Goal: Task Accomplishment & Management: Complete application form

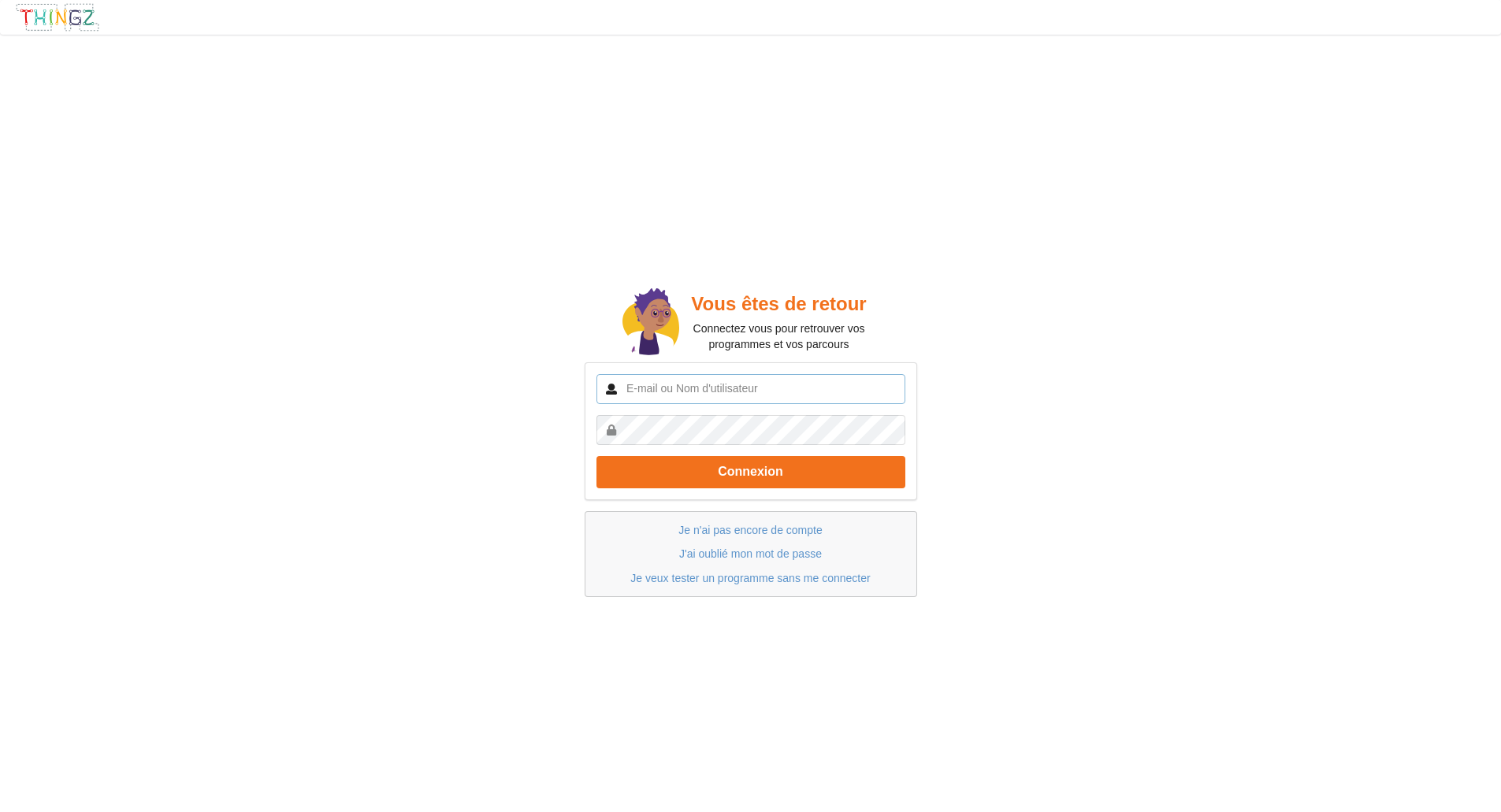
click at [831, 386] on input "text" at bounding box center [750, 389] width 309 height 30
type input "aymen.boucetta2010@gmail.com"
click at [806, 530] on link "Je n'ai pas encore de compte" at bounding box center [750, 530] width 143 height 13
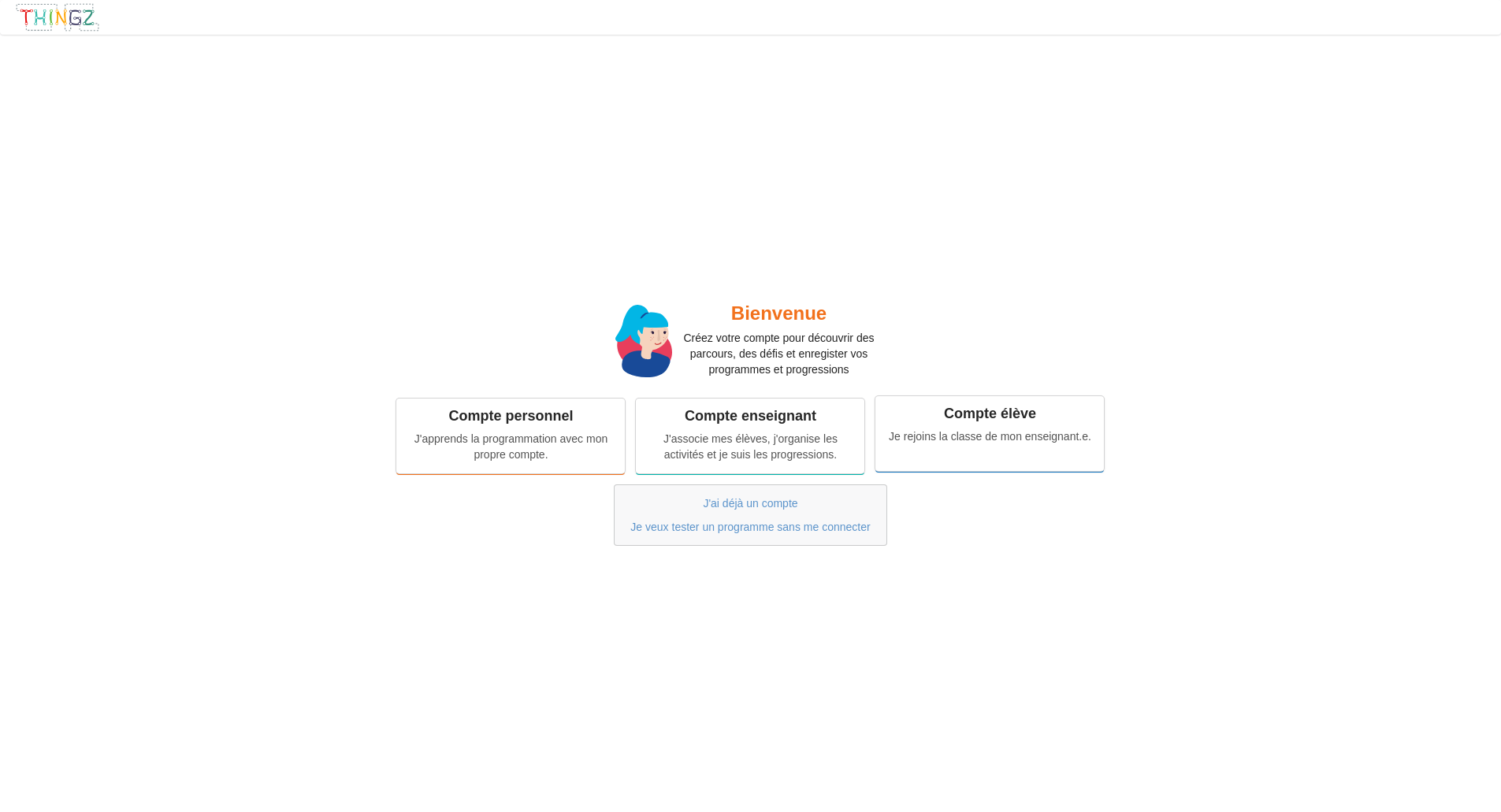
click at [1050, 439] on div "Je rejoins la classe de mon enseignant.e." at bounding box center [989, 436] width 207 height 16
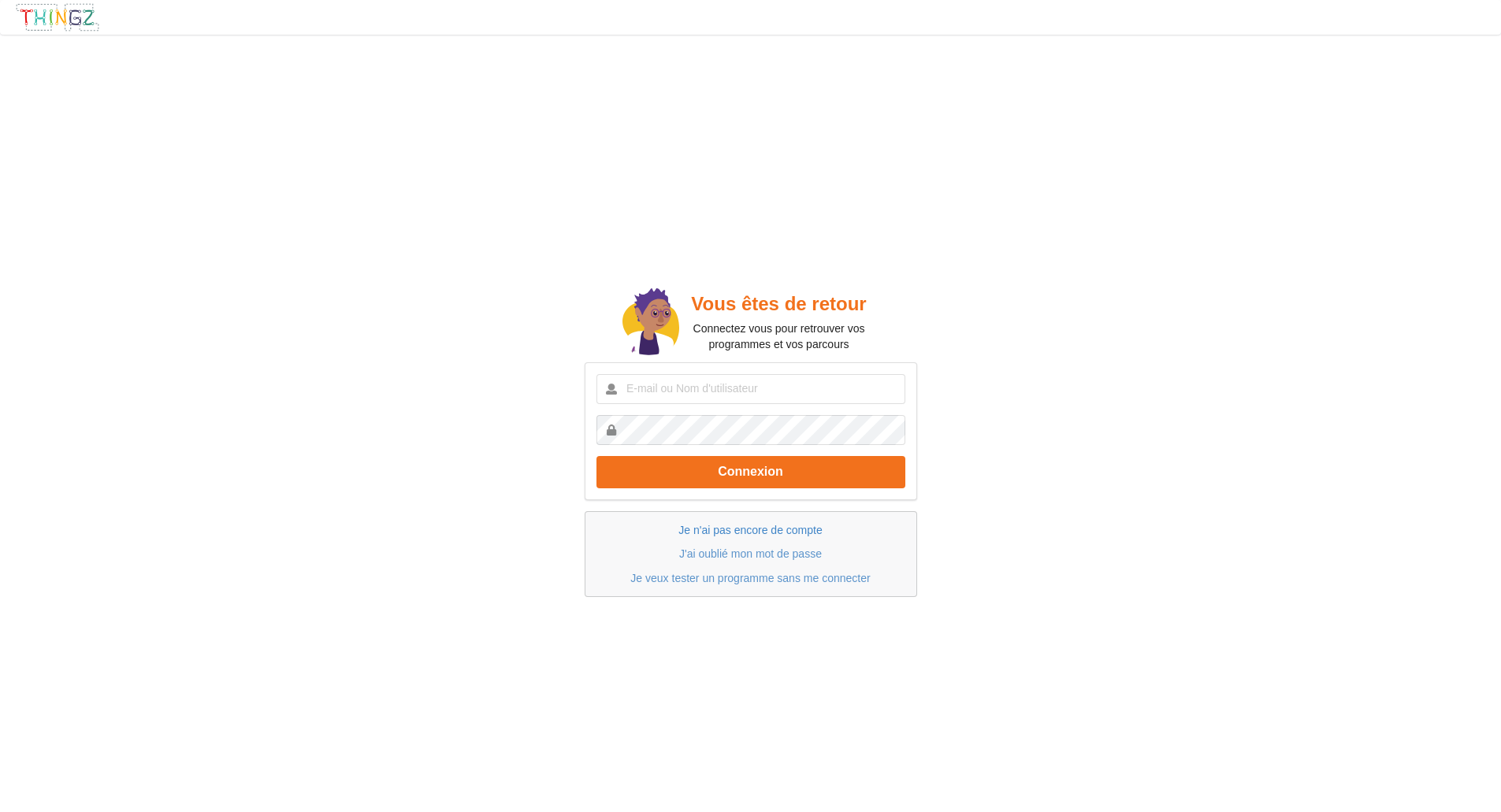
click at [788, 530] on link "Je n'ai pas encore de compte" at bounding box center [750, 530] width 143 height 13
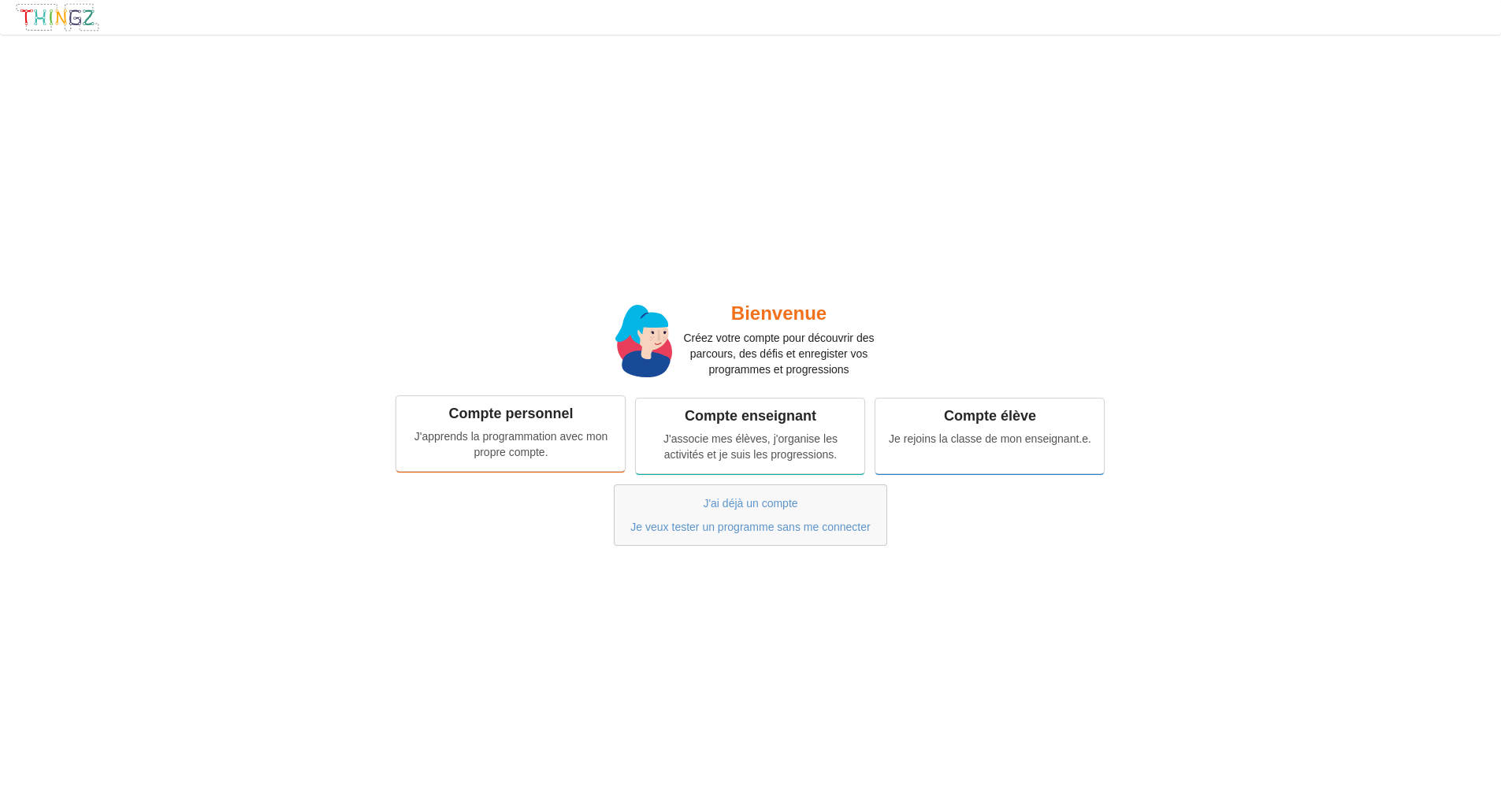
click at [557, 420] on div "Compte personnel" at bounding box center [510, 414] width 207 height 18
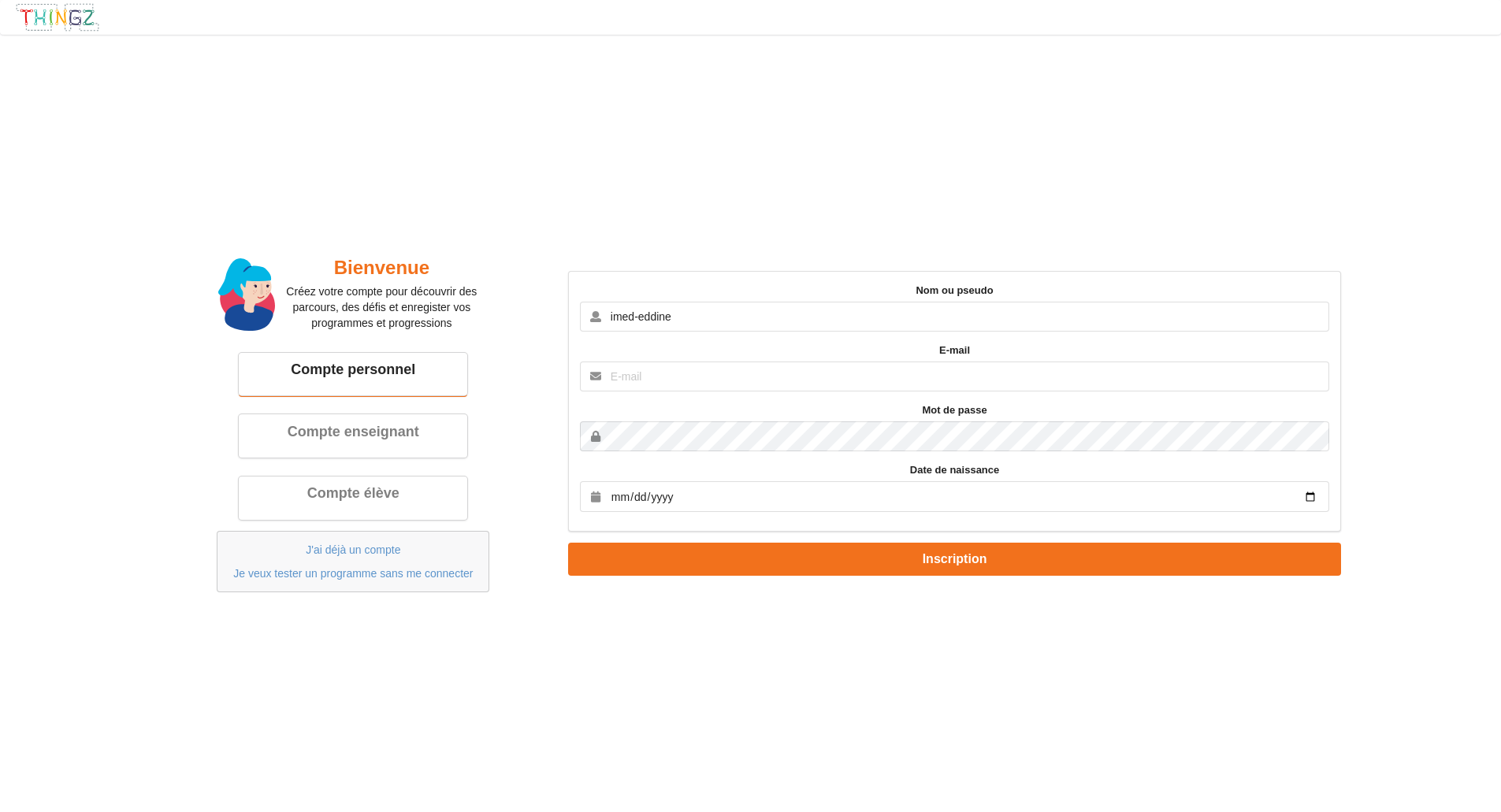
type input "imed-eddine"
click at [866, 408] on label "Mot de passe" at bounding box center [954, 410] width 749 height 16
click at [897, 375] on input "text" at bounding box center [954, 377] width 749 height 30
type input "[EMAIL_ADDRESS][DOMAIN_NAME]"
click at [928, 498] on input "date" at bounding box center [954, 496] width 749 height 30
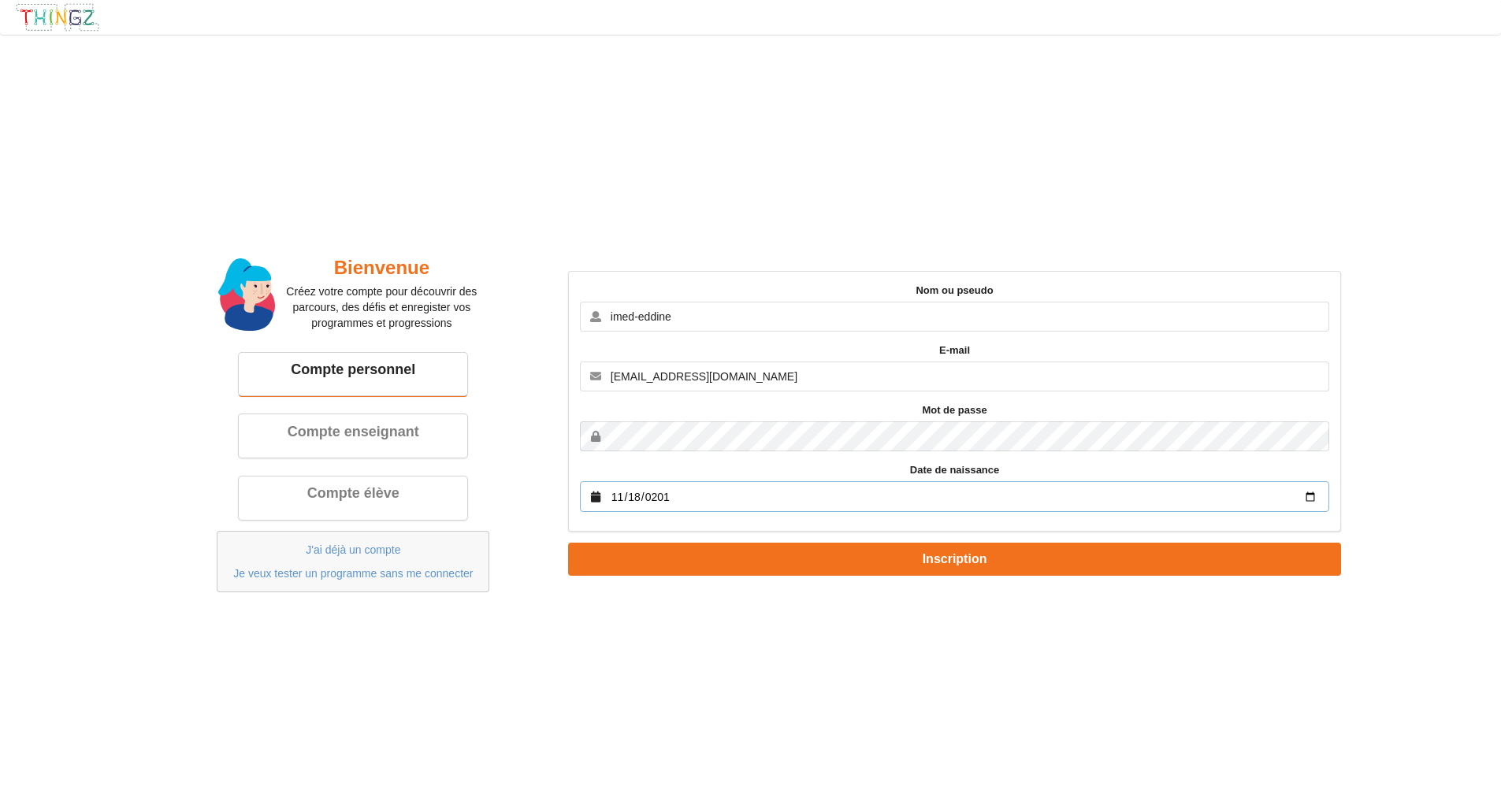
type input "2010-11-18"
type input "2000-11-18"
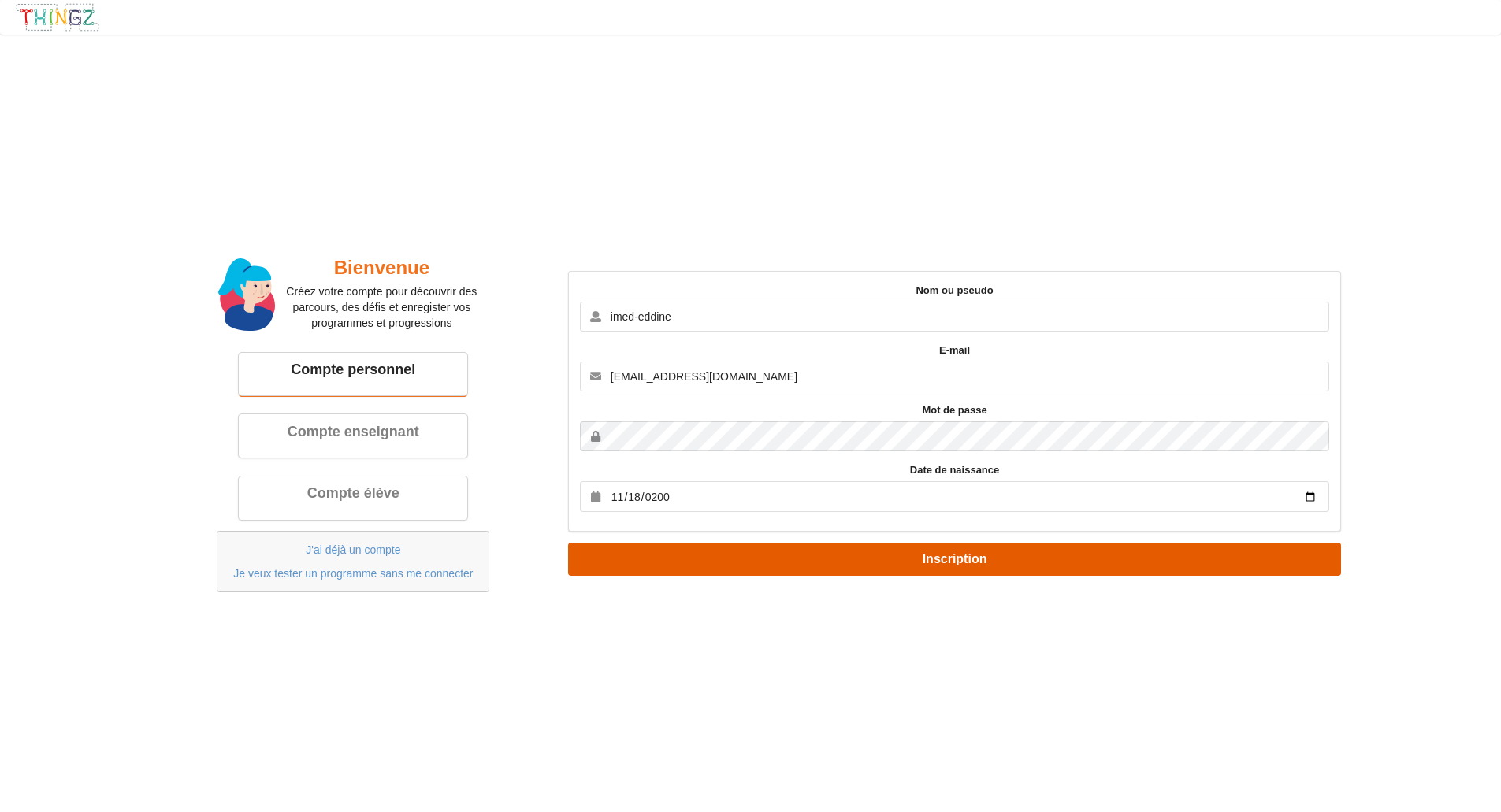
click at [1027, 571] on button "Inscription" at bounding box center [954, 558] width 773 height 32
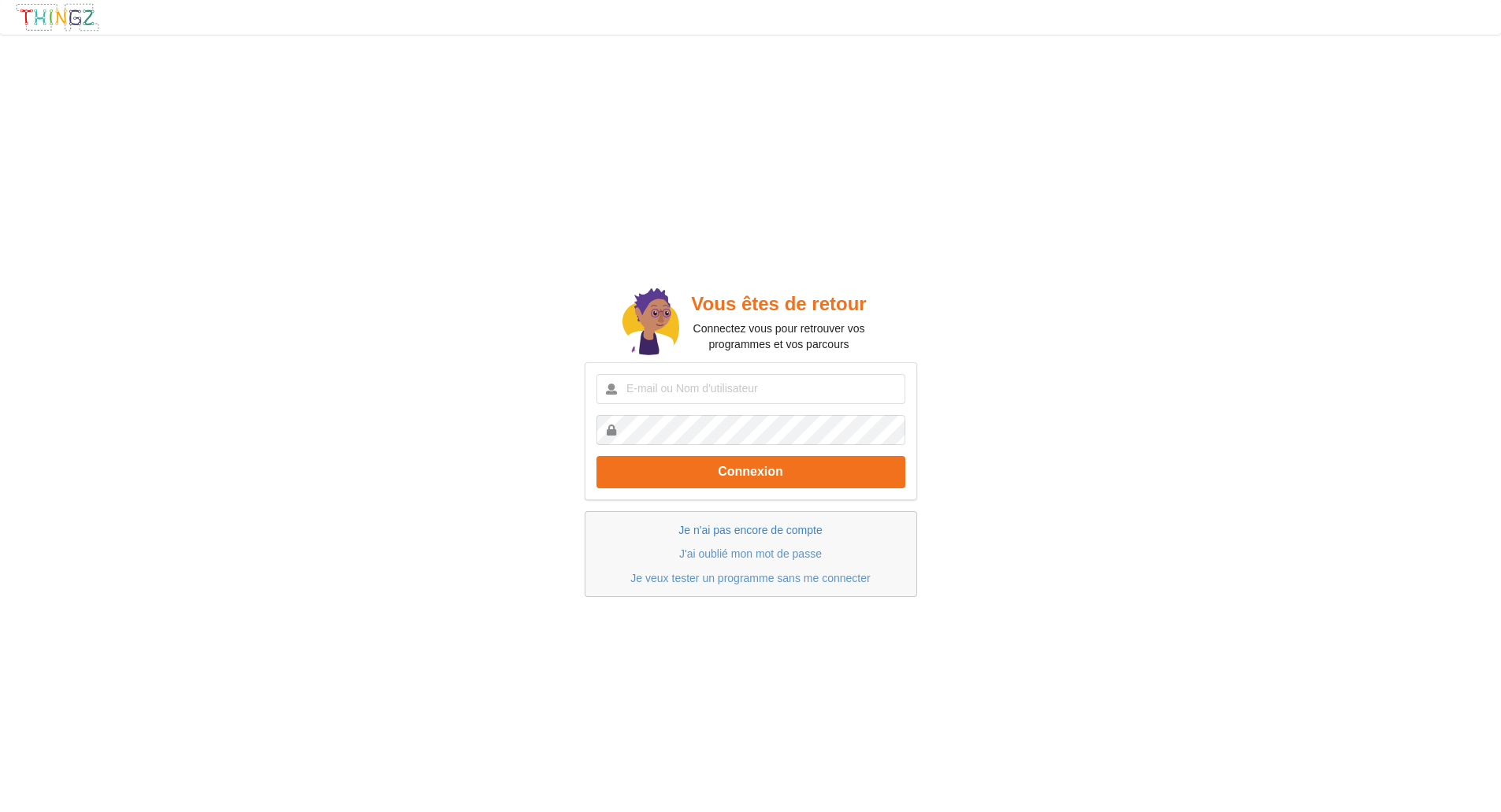
click at [792, 532] on link "Je n'ai pas encore de compte" at bounding box center [750, 530] width 143 height 13
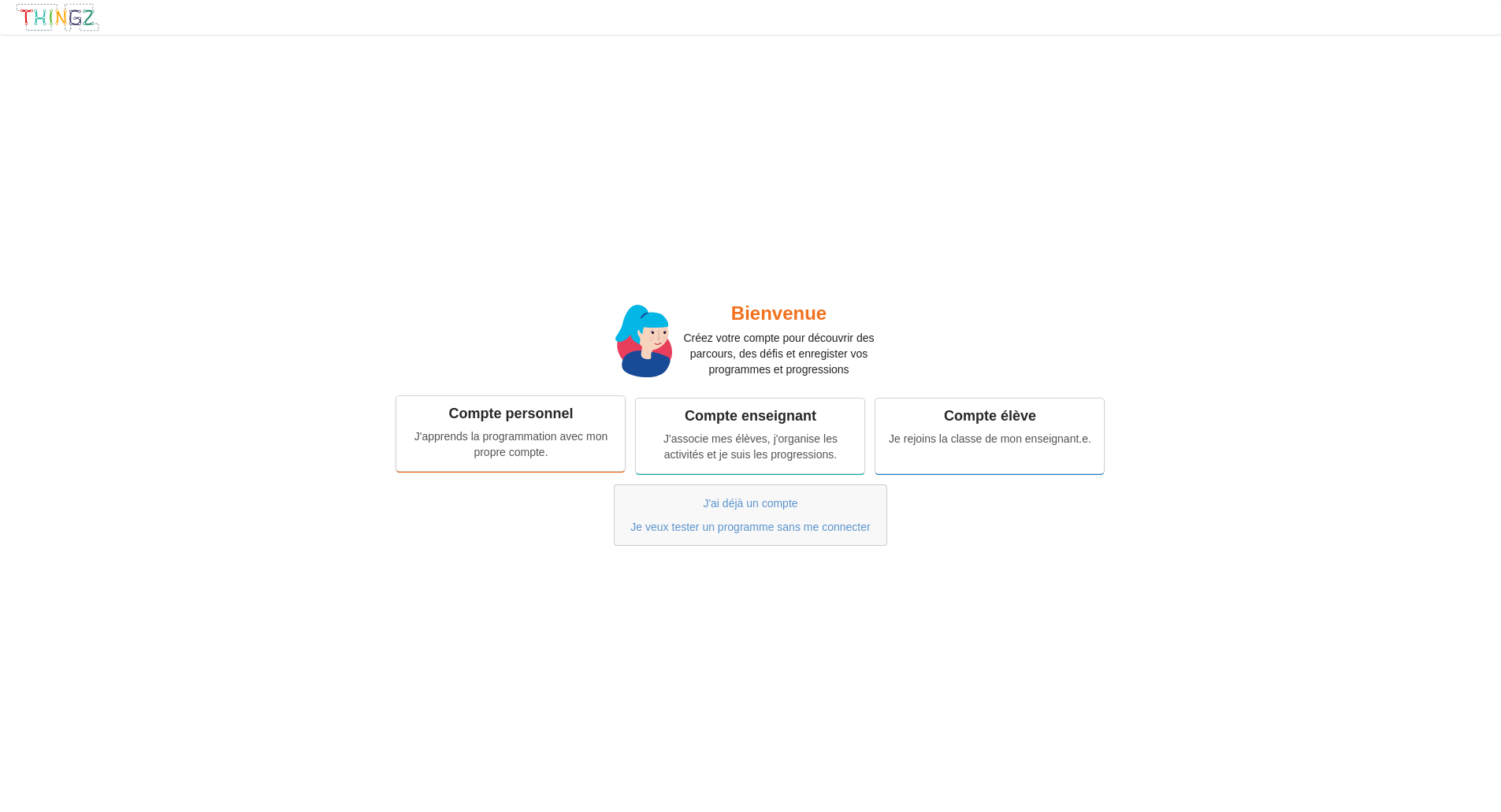
click at [602, 435] on div "J'apprends la programmation avec mon propre compte." at bounding box center [510, 445] width 207 height 31
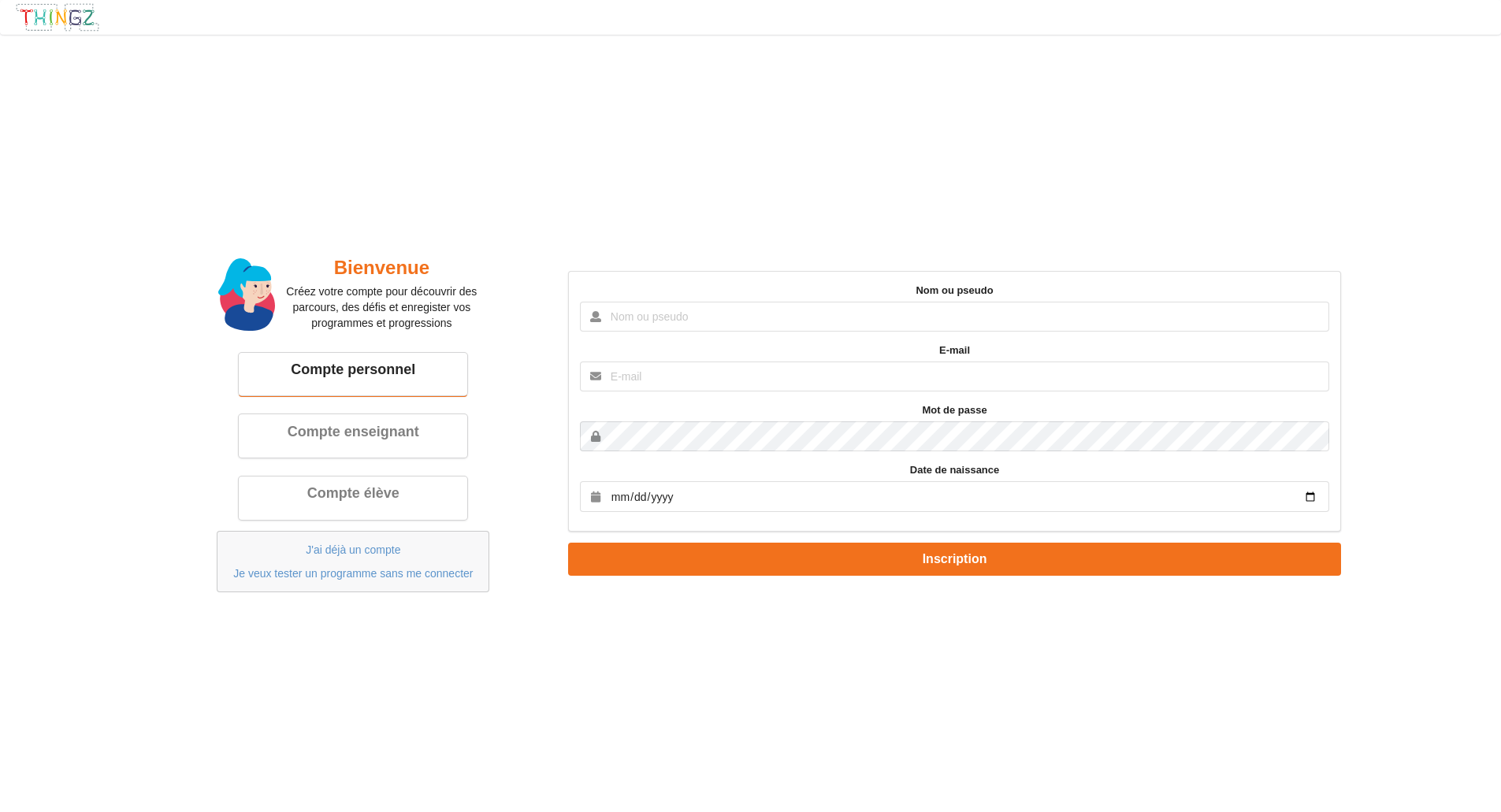
click at [887, 310] on input "text" at bounding box center [954, 316] width 749 height 30
type input "imed-eddine"
click at [776, 372] on input "text" at bounding box center [954, 377] width 749 height 30
type input "[EMAIL_ADDRESS][DOMAIN_NAME]"
click at [739, 507] on input "date" at bounding box center [954, 496] width 749 height 30
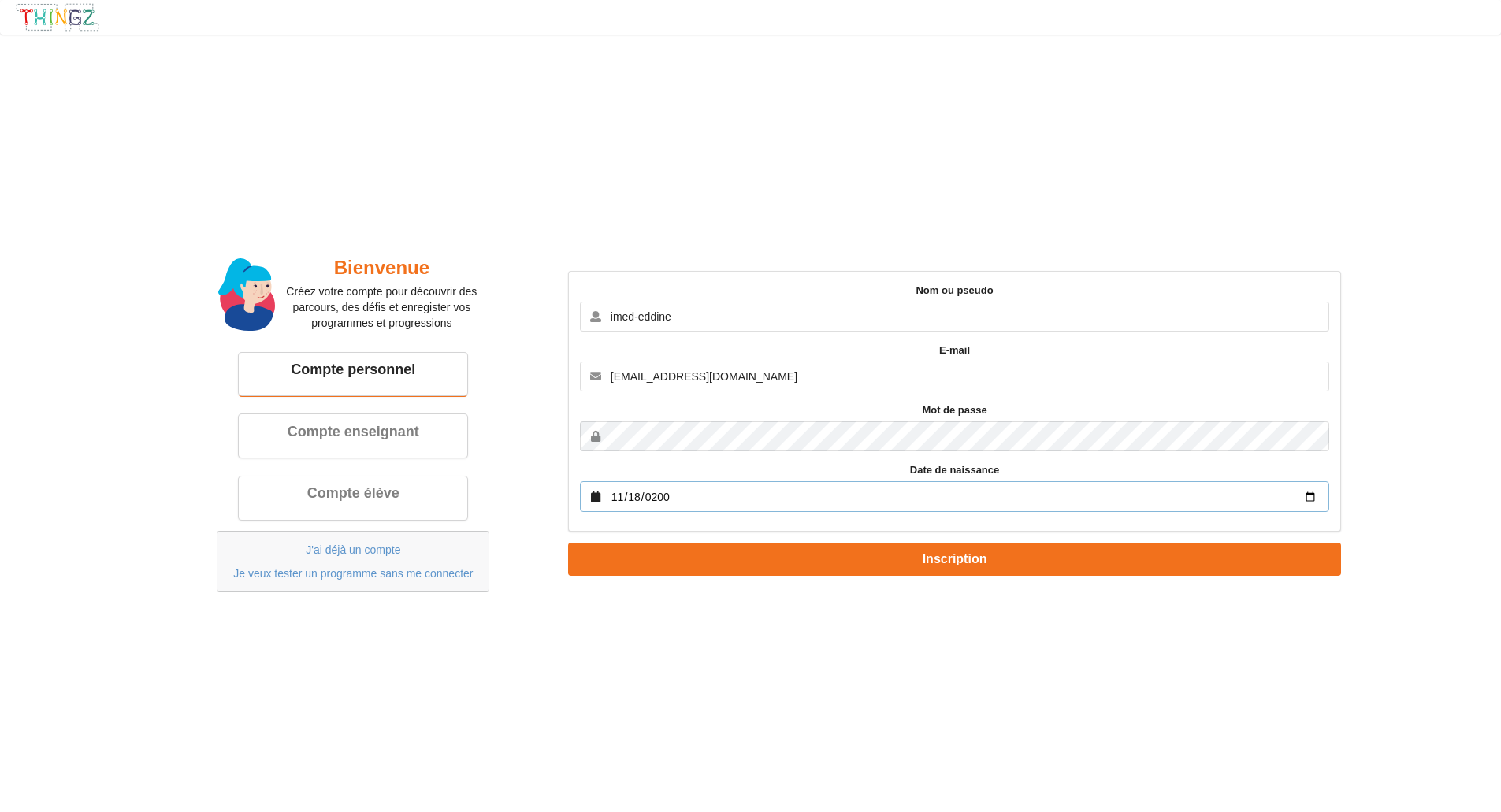
type input "2000-11-18"
click at [568, 543] on button "Inscription" at bounding box center [954, 558] width 773 height 32
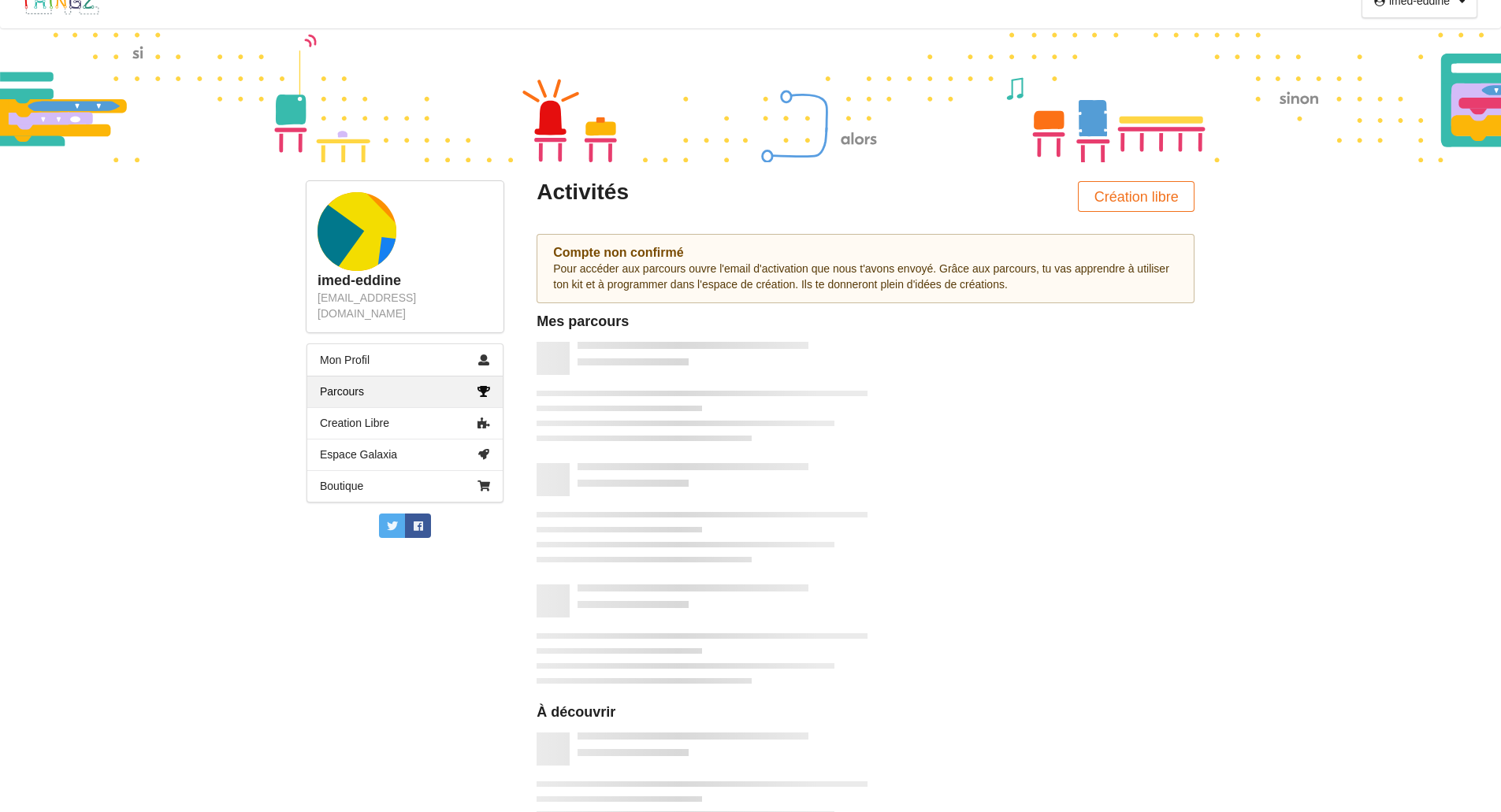
scroll to position [30, 0]
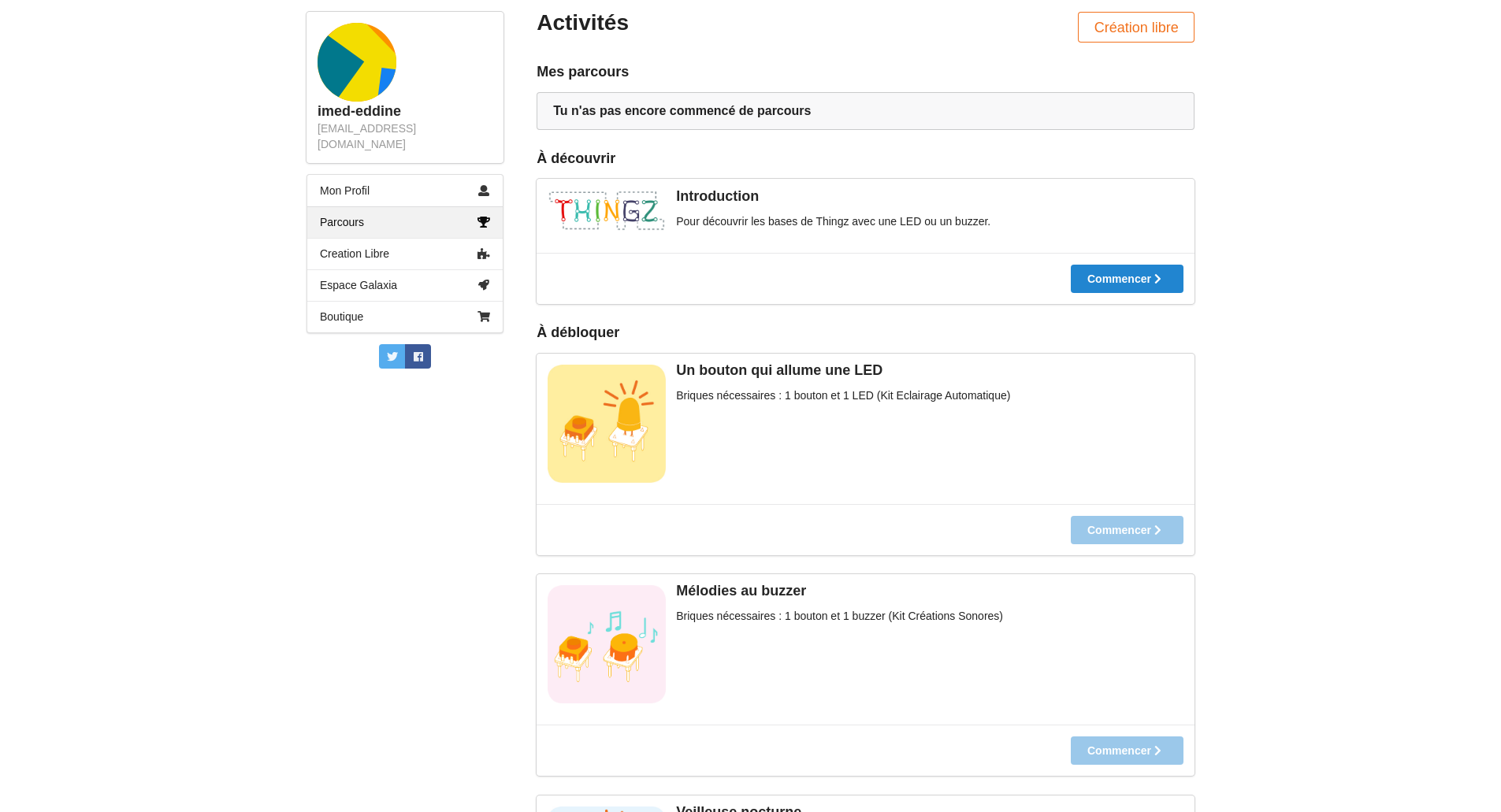
scroll to position [196, 0]
click at [1446, 412] on div "imed-eddine Profil Déconnexion imed-eddine [EMAIL_ADDRESS][DOMAIN_NAME] Mon Pro…" at bounding box center [750, 210] width 1501 height 812
click at [972, 279] on icon at bounding box center [965, 279] width 14 height 11
